Goal: Information Seeking & Learning: Learn about a topic

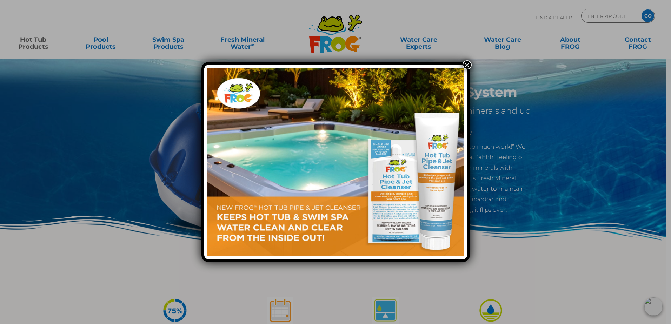
click at [17, 81] on div "×" at bounding box center [335, 162] width 671 height 324
click at [466, 65] on button "×" at bounding box center [467, 64] width 9 height 9
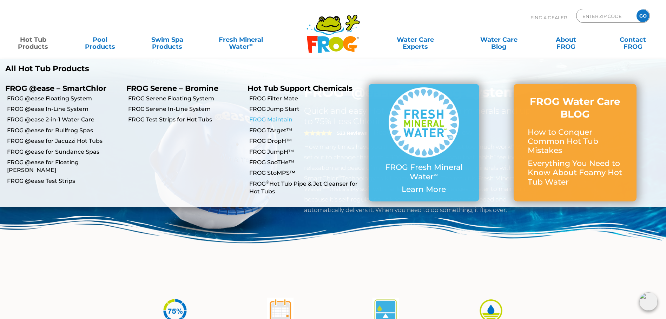
click at [290, 118] on link "FROG Maintain" at bounding box center [306, 120] width 114 height 8
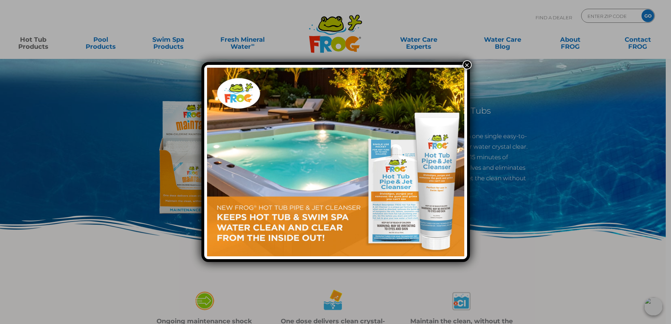
click at [463, 65] on button "×" at bounding box center [467, 64] width 9 height 9
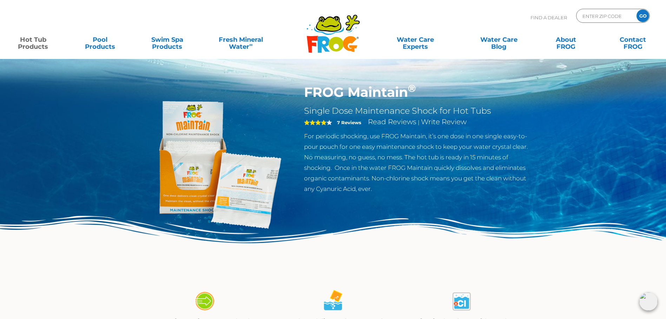
click at [40, 130] on div "FROG Maintain ® Single Dose Maintenance Shock for Hot Tubs 4 7 Reviews Read Rev…" at bounding box center [333, 144] width 666 height 289
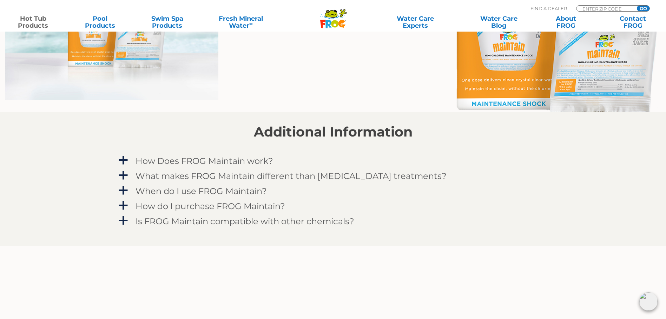
scroll to position [562, 0]
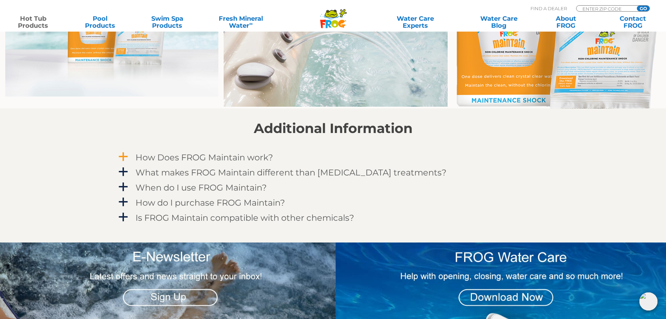
click at [253, 153] on h4 "How Does FROG Maintain work?" at bounding box center [205, 157] width 138 height 9
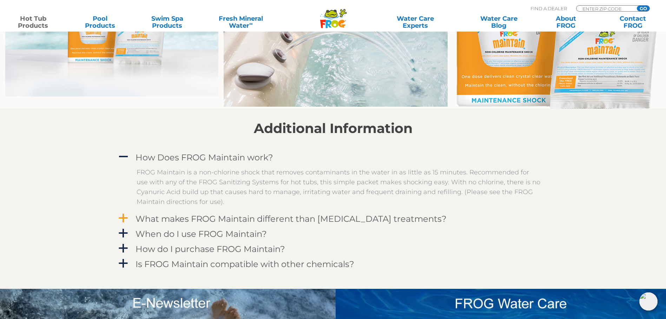
click at [285, 216] on h4 "What makes FROG Maintain different than [MEDICAL_DATA] treatments?" at bounding box center [291, 218] width 311 height 9
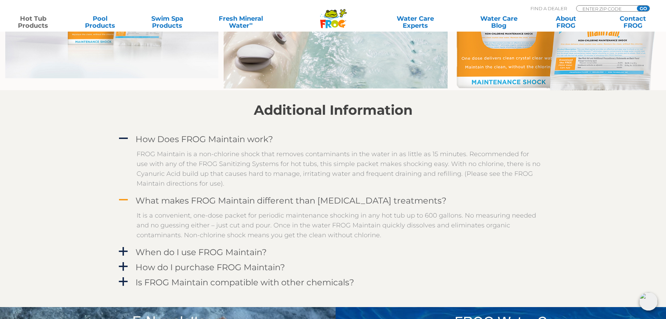
scroll to position [597, 0]
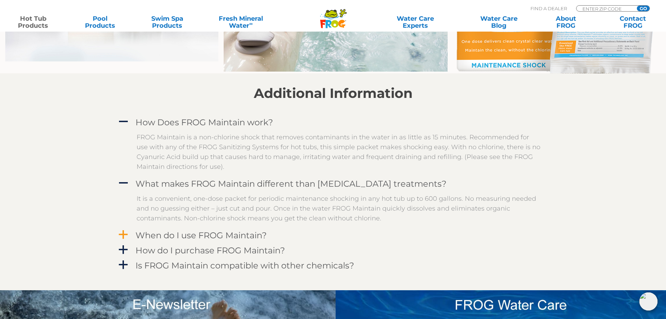
click at [269, 236] on div "When do I use FROG Maintain?" at bounding box center [317, 235] width 367 height 13
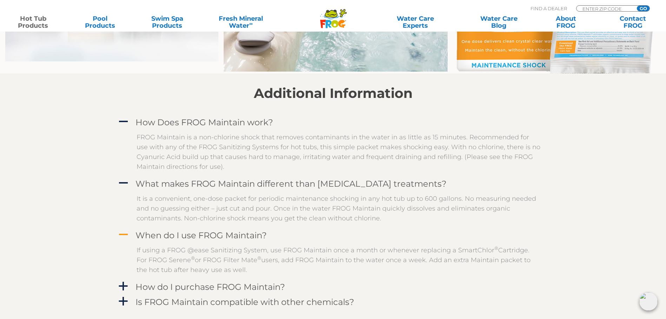
scroll to position [632, 0]
